Goal: Check status: Check status

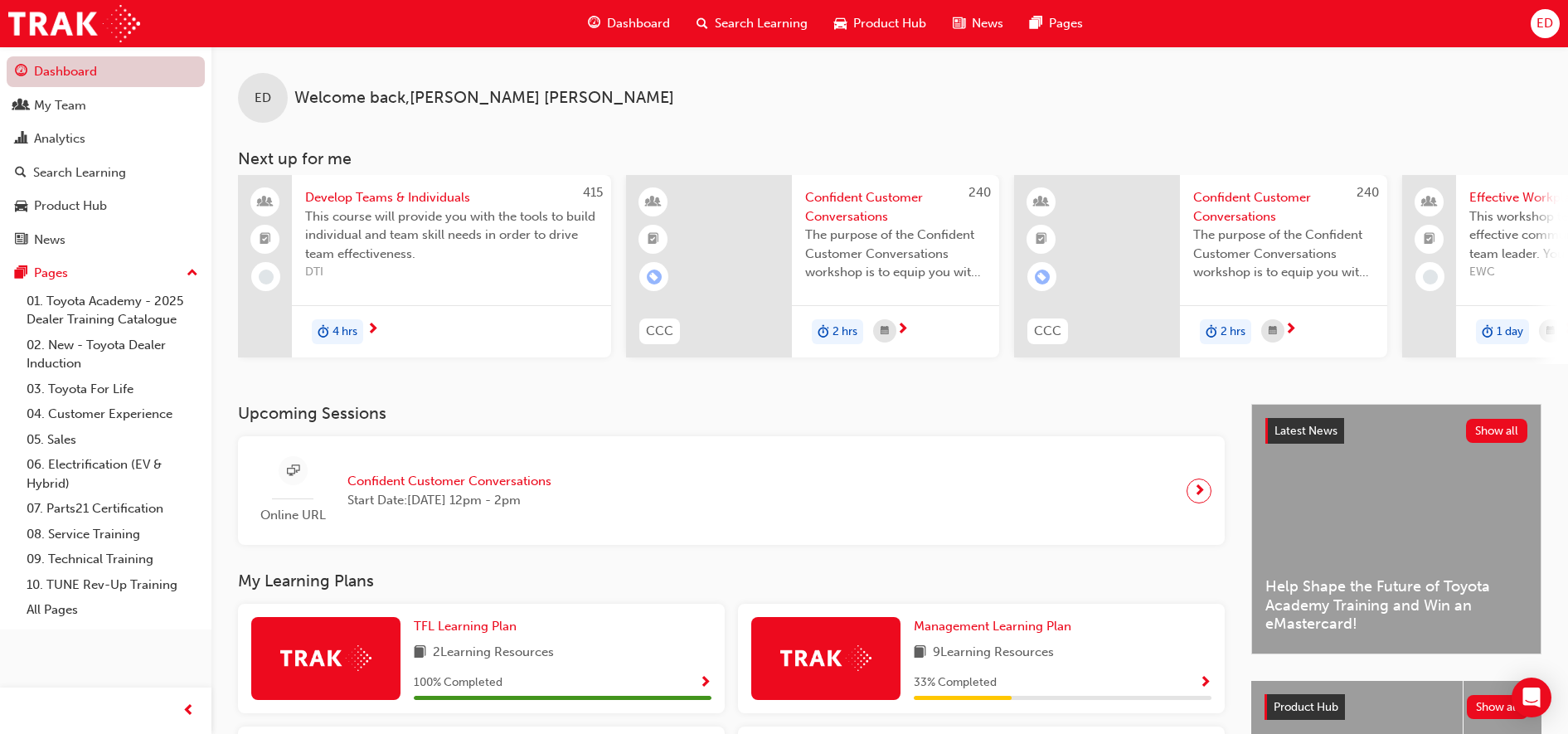
click at [71, 62] on link "Dashboard" at bounding box center [106, 72] width 198 height 31
click at [122, 116] on link "My Team" at bounding box center [106, 105] width 198 height 31
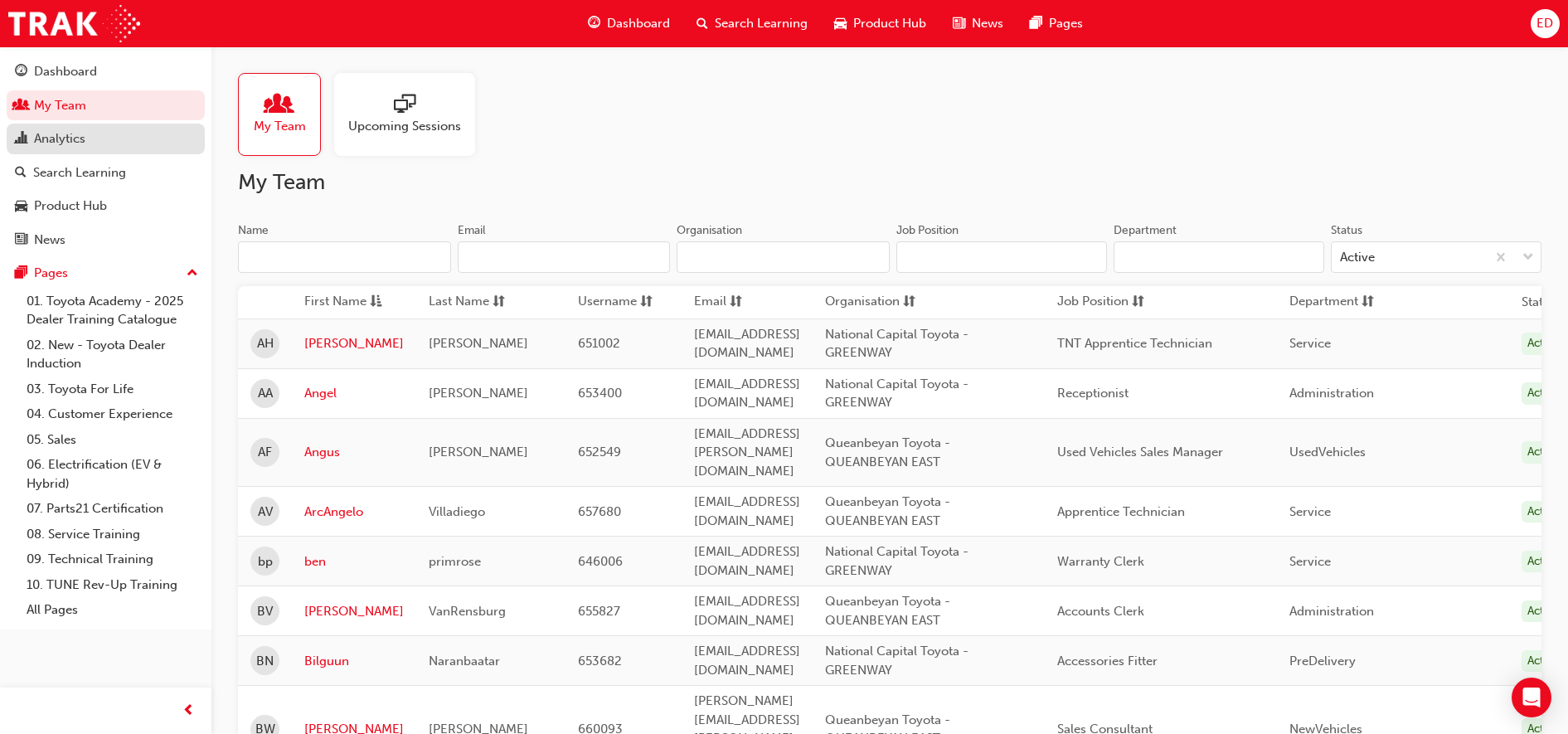
click at [102, 150] on link "Analytics" at bounding box center [106, 139] width 198 height 31
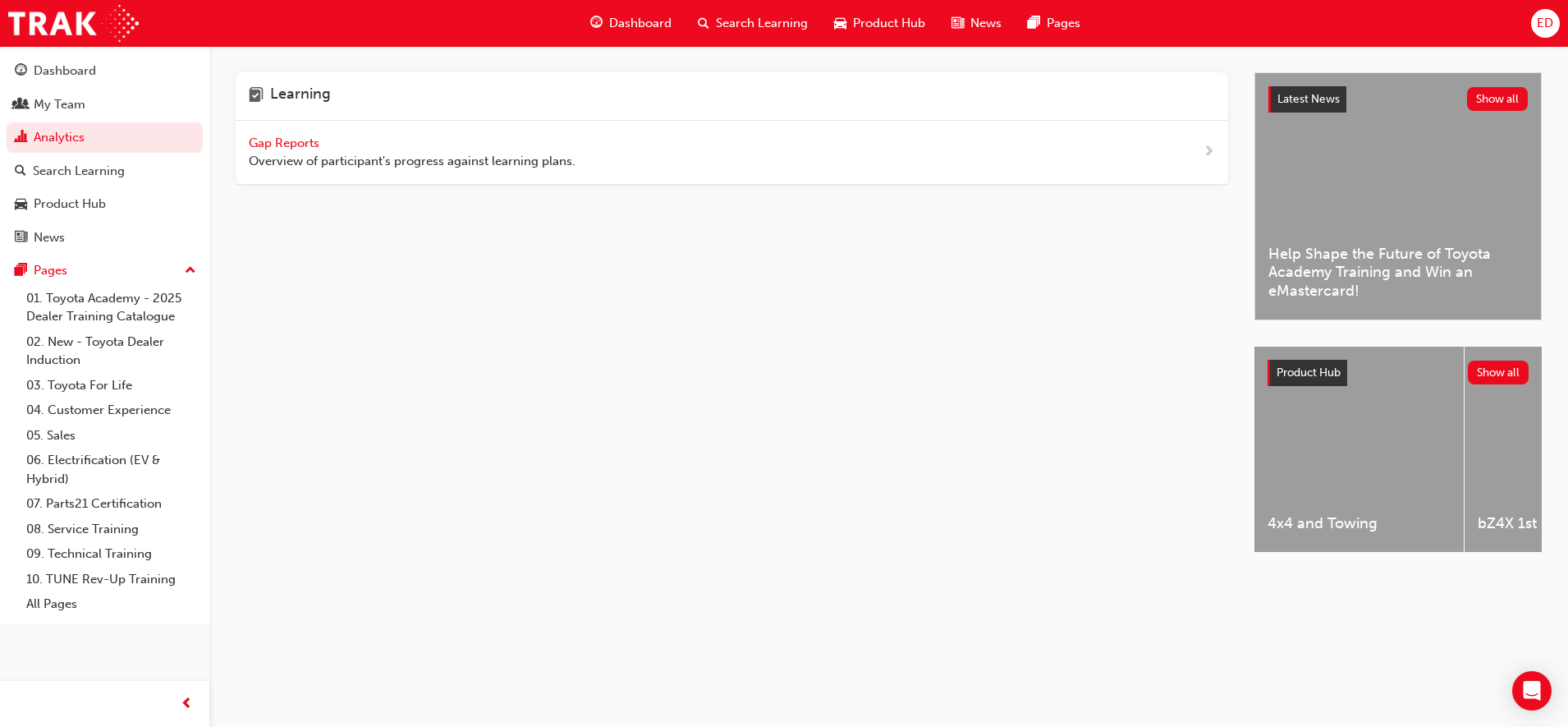
click at [299, 136] on span "Gap Reports" at bounding box center [285, 143] width 73 height 15
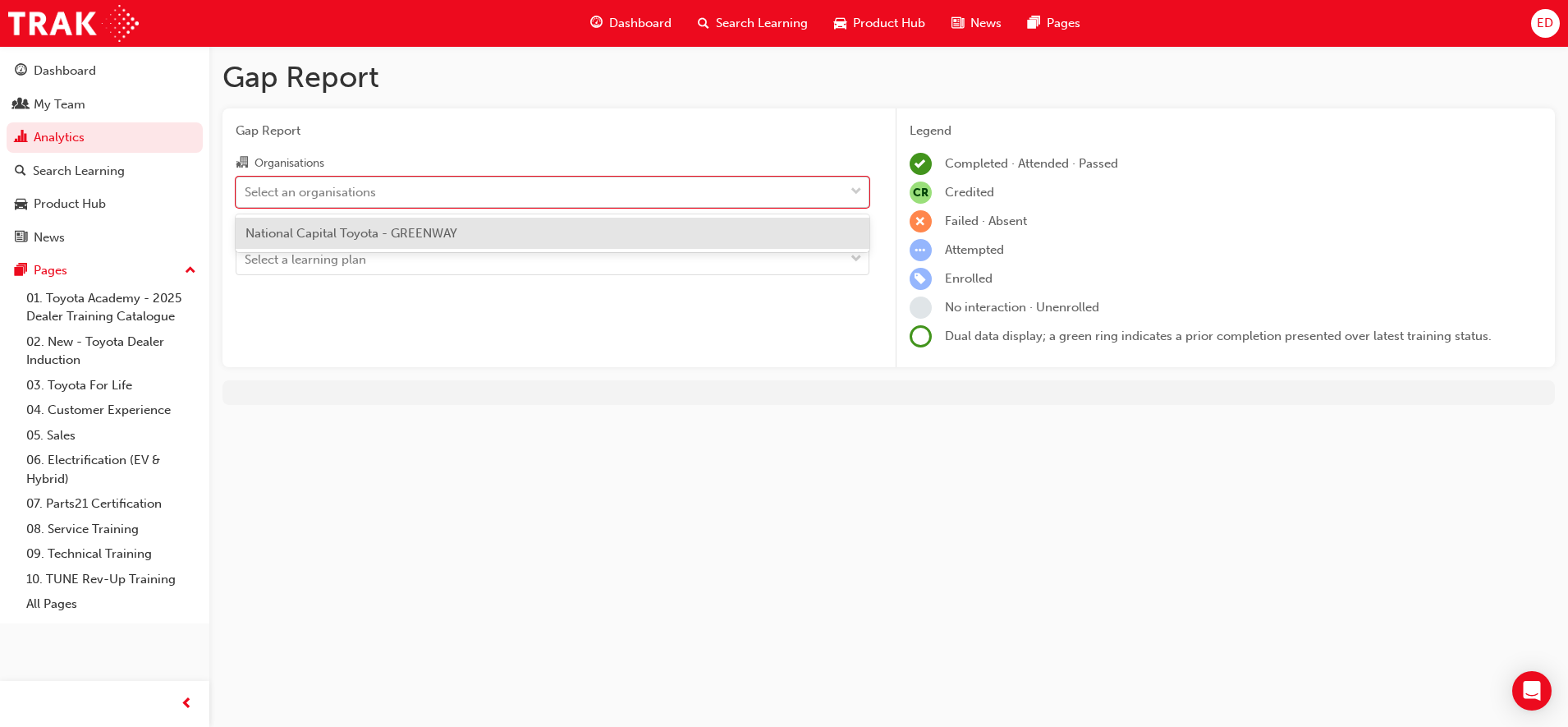
click at [419, 187] on div "Select an organisations" at bounding box center [540, 192] width 608 height 29
click at [247, 187] on input "Organisations option National Capital Toyota - GREENWAY focused, 1 of 1. 1 resu…" at bounding box center [246, 191] width 2 height 14
click at [425, 238] on span "National Capital Toyota - GREENWAY" at bounding box center [352, 233] width 212 height 15
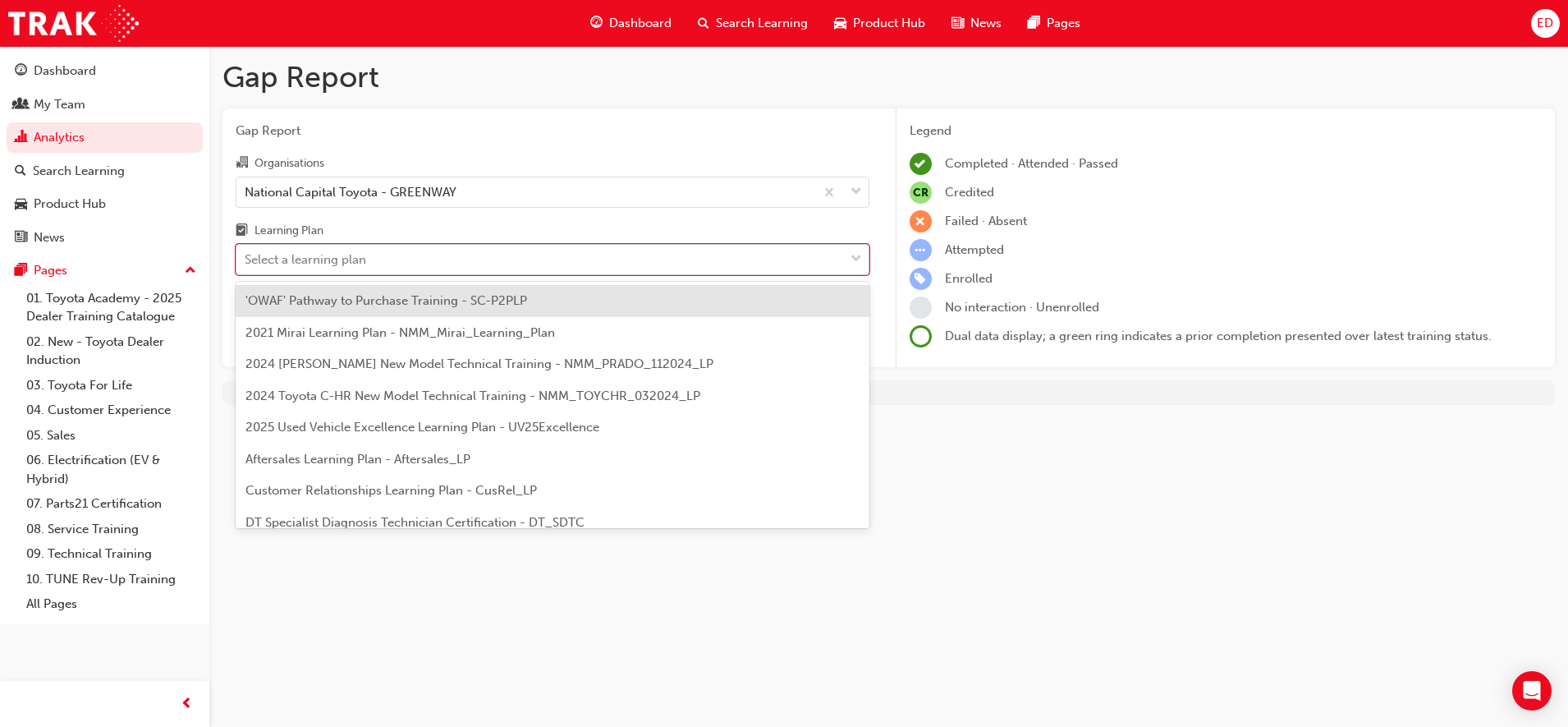
click at [417, 264] on div "Select a learning plan" at bounding box center [540, 260] width 608 height 29
click at [247, 264] on input "Learning Plan option 'OWAF' Pathway to Purchase Training - SC-P2PLP focused, 1 …" at bounding box center [246, 259] width 2 height 14
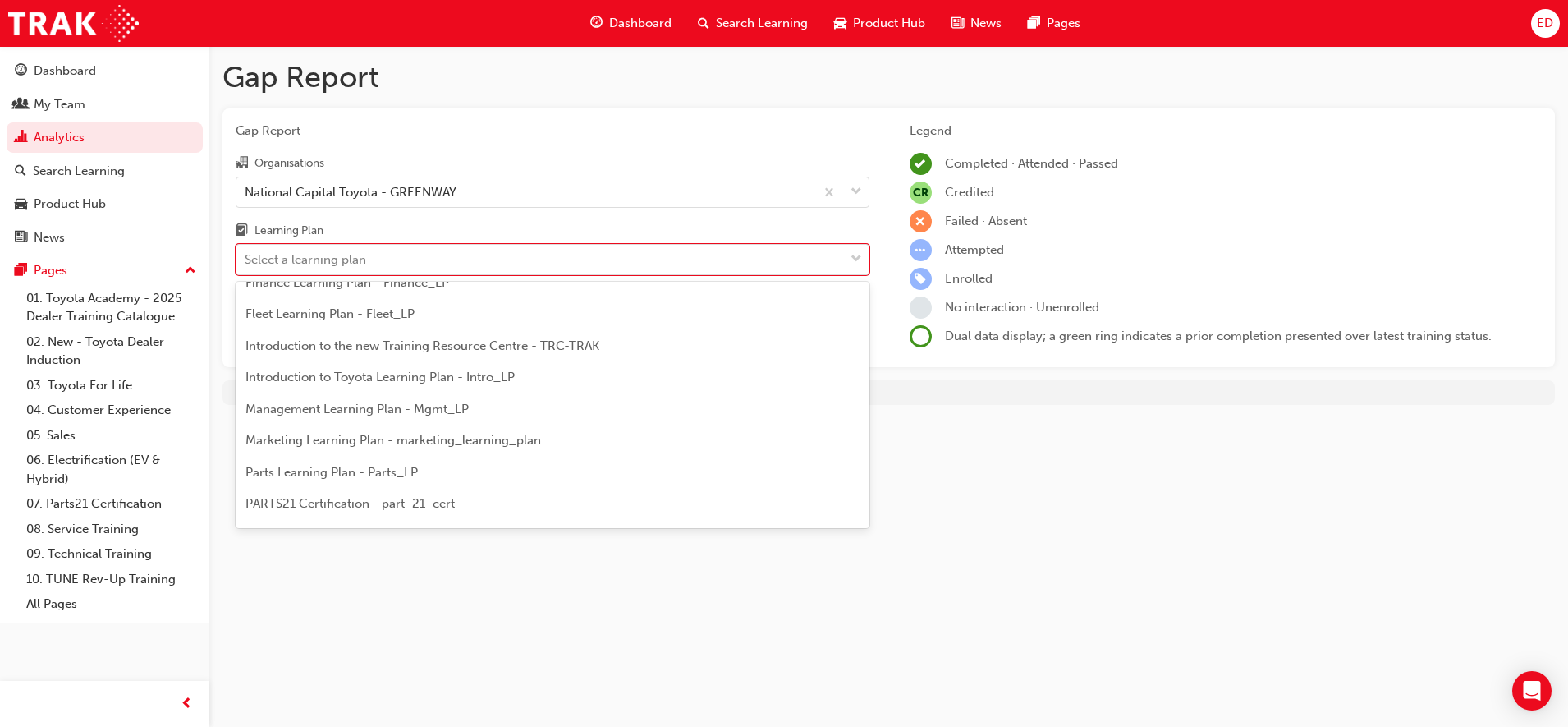
scroll to position [327, 0]
